Goal: Find specific page/section: Find specific page/section

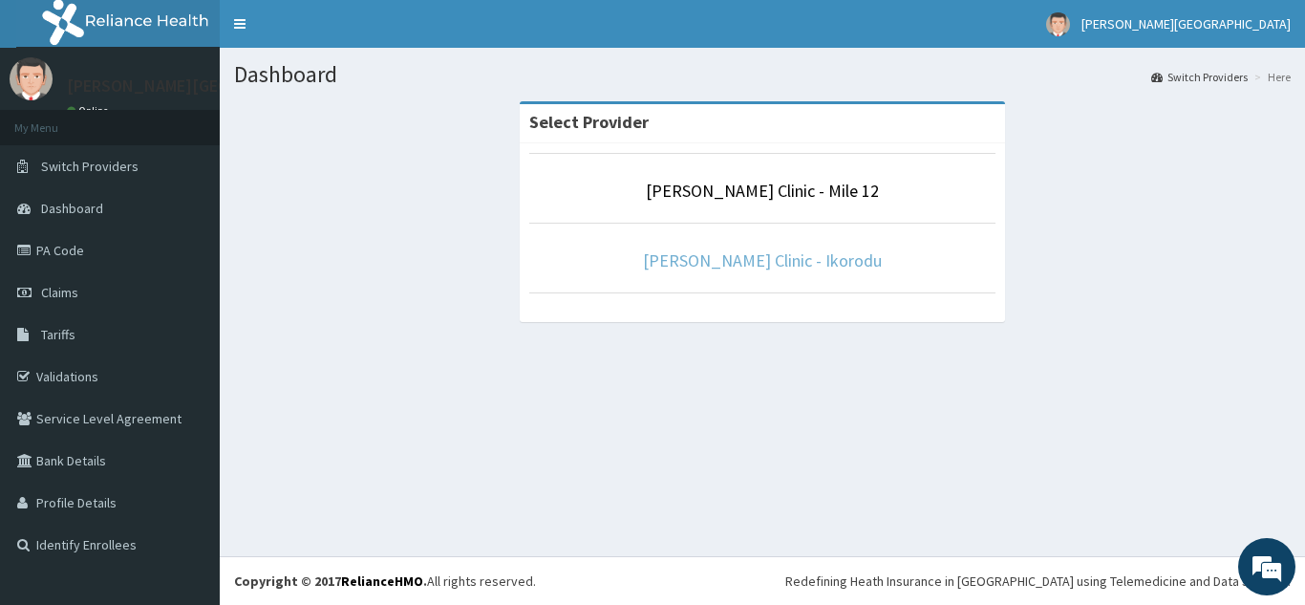
click at [813, 268] on link "[PERSON_NAME] Clinic - Ikorodu" at bounding box center [762, 260] width 239 height 22
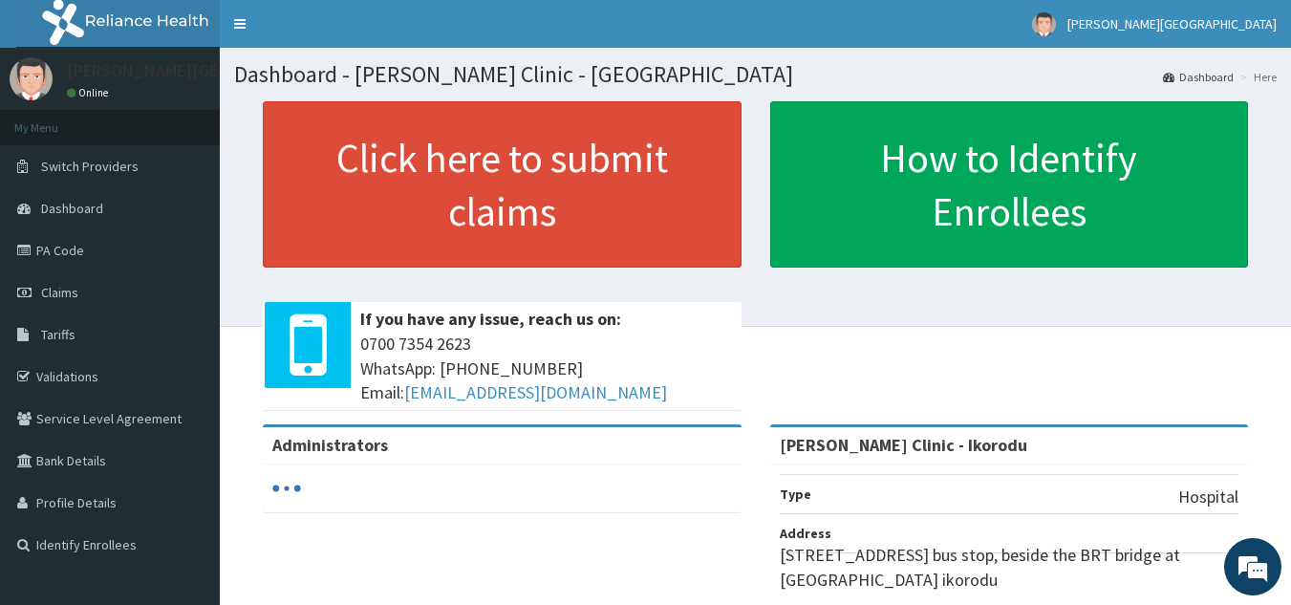
click at [96, 251] on link "PA Code" at bounding box center [110, 250] width 220 height 42
